Goal: Information Seeking & Learning: Learn about a topic

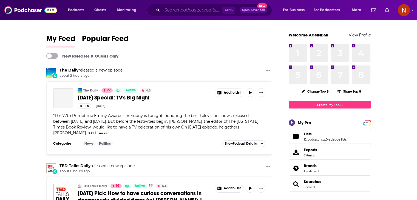
click at [195, 13] on input "Search podcasts, credits, & more..." at bounding box center [192, 10] width 60 height 9
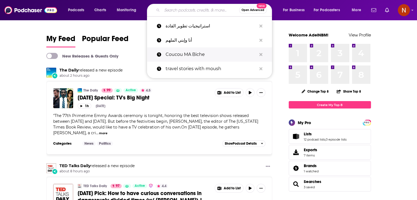
click at [195, 55] on p "Coucou MA Biche" at bounding box center [211, 54] width 91 height 14
type input "Coucou MA Biche"
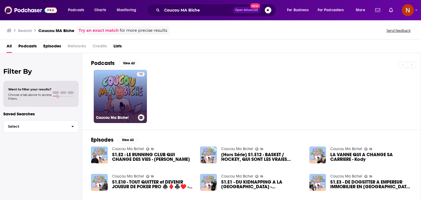
click at [143, 97] on div "19" at bounding box center [141, 93] width 8 height 42
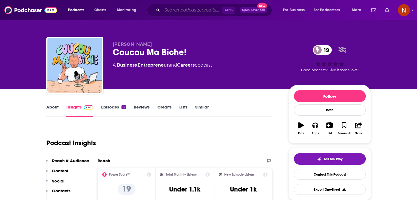
click at [183, 13] on input "Search podcasts, credits, & more..." at bounding box center [192, 10] width 60 height 9
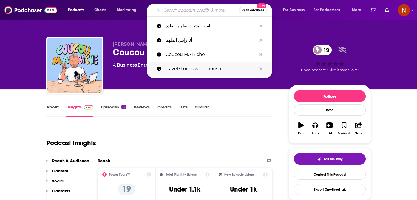
click at [189, 69] on p "travel stories with moush" at bounding box center [211, 69] width 91 height 14
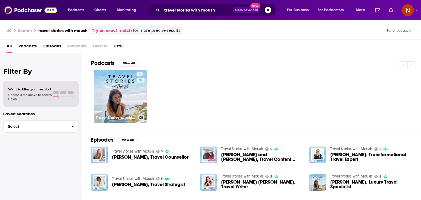
click at [118, 85] on link "5 Travel Stories with Moush" at bounding box center [120, 96] width 53 height 53
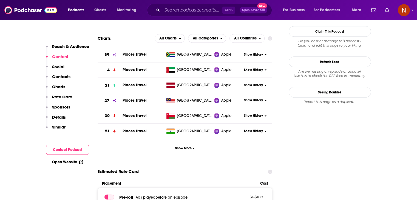
scroll to position [495, 0]
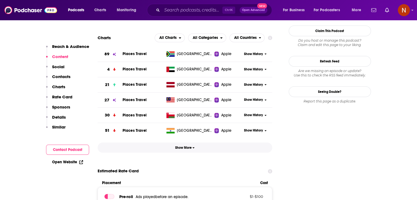
click at [187, 149] on span "Show More" at bounding box center [184, 148] width 19 height 4
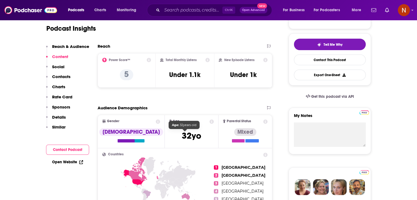
scroll to position [105, 0]
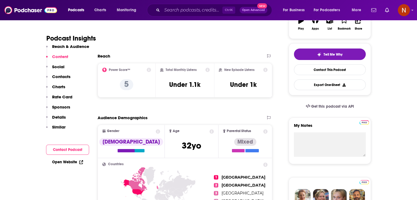
click at [176, 4] on div "Podcasts Charts Monitoring Ctrl K Open Advanced New For Business For Podcasters…" at bounding box center [208, 10] width 417 height 20
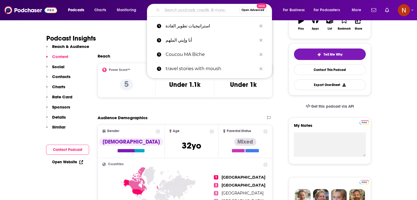
click at [177, 7] on input "Search podcasts, credits, & more..." at bounding box center [200, 10] width 77 height 9
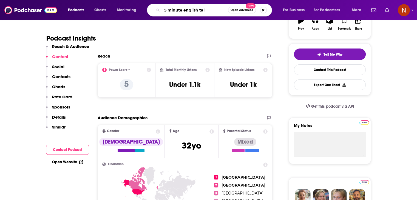
type input "5 minute english talk"
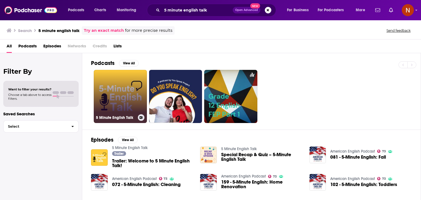
click at [115, 81] on link "5 Minute English Talk" at bounding box center [120, 96] width 53 height 53
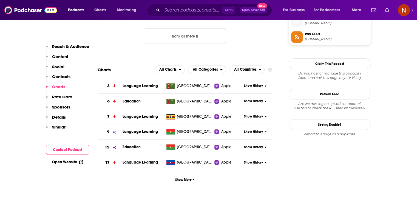
scroll to position [464, 0]
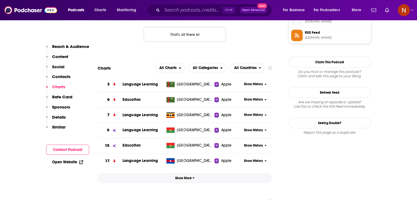
click at [181, 175] on button "Show More" at bounding box center [185, 178] width 175 height 10
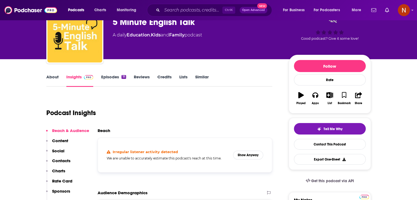
scroll to position [0, 0]
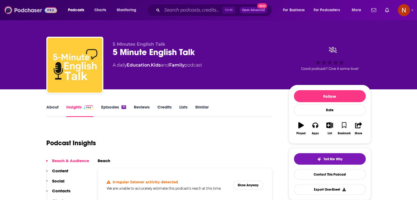
click at [43, 10] on img at bounding box center [30, 10] width 53 height 10
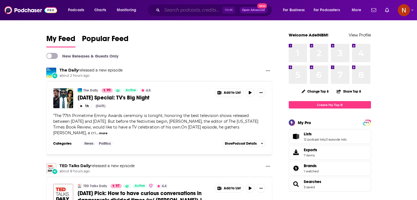
click at [203, 14] on input "Search podcasts, credits, & more..." at bounding box center [192, 10] width 60 height 9
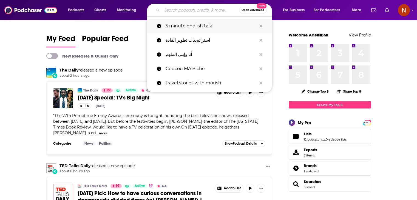
click at [258, 26] on button "Search podcasts, credits, & more..." at bounding box center [261, 26] width 8 height 10
